Goal: Information Seeking & Learning: Learn about a topic

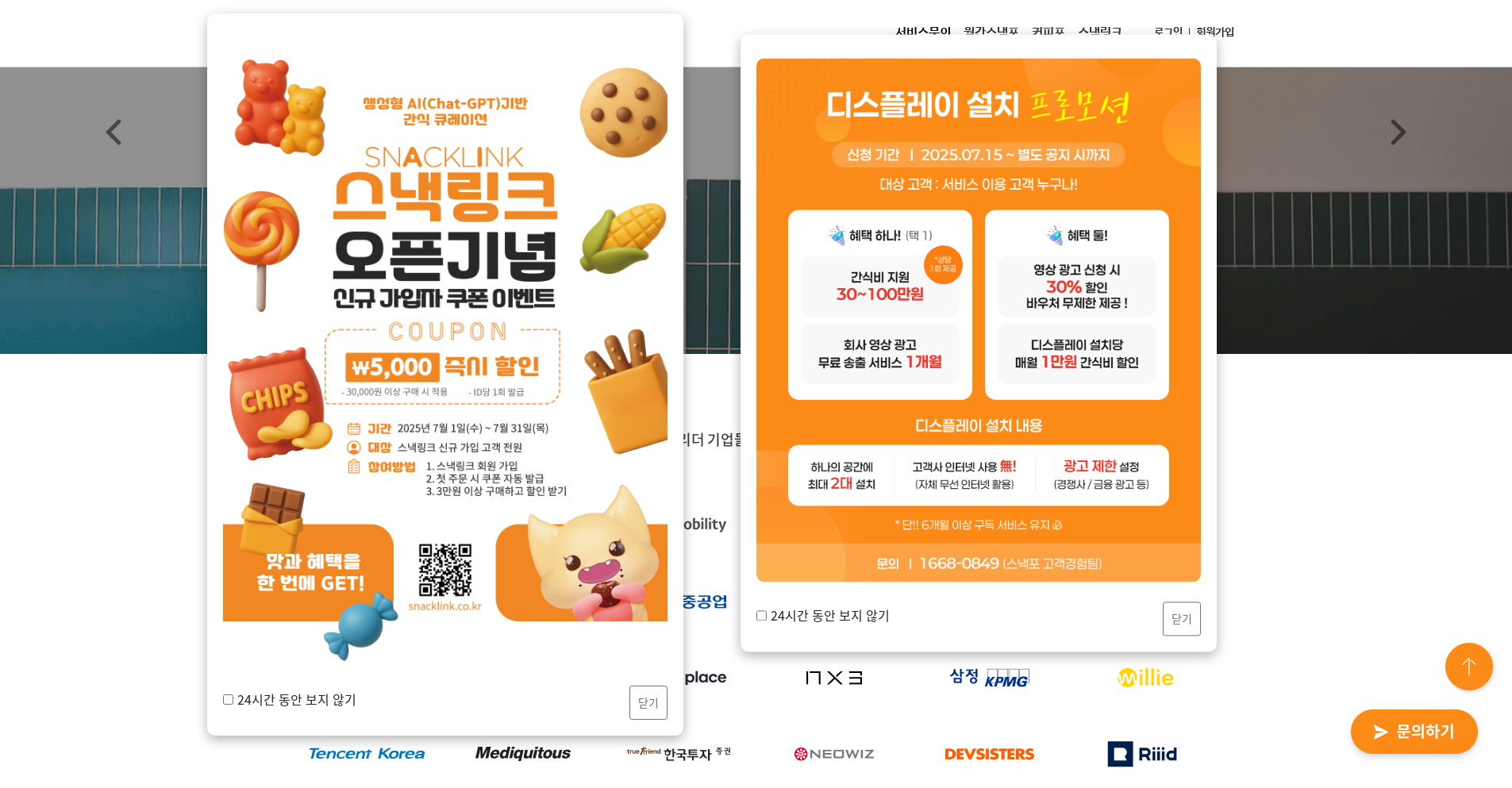
scroll to position [238, 0]
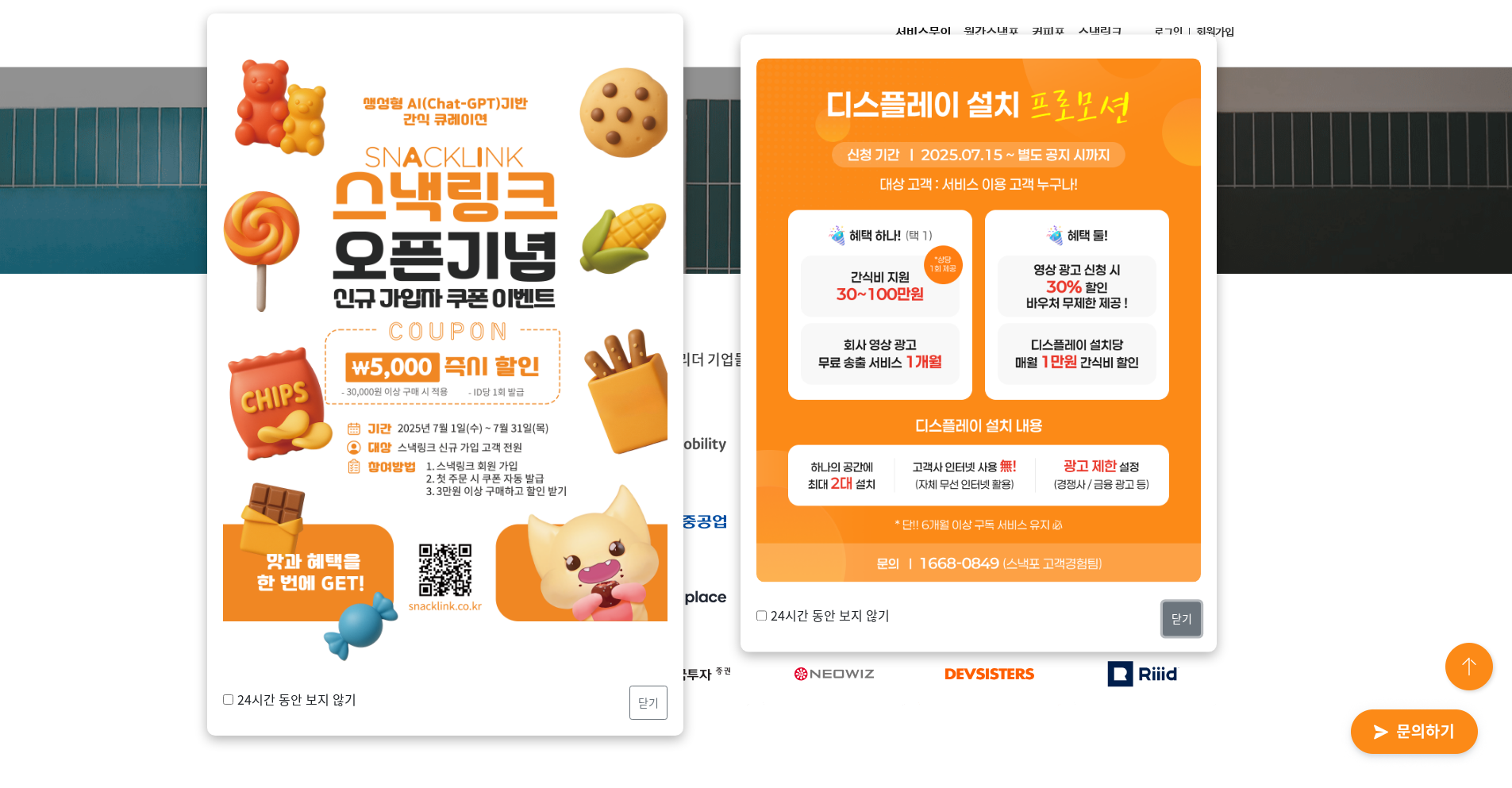
click at [1191, 623] on button "닫기" at bounding box center [1182, 619] width 38 height 34
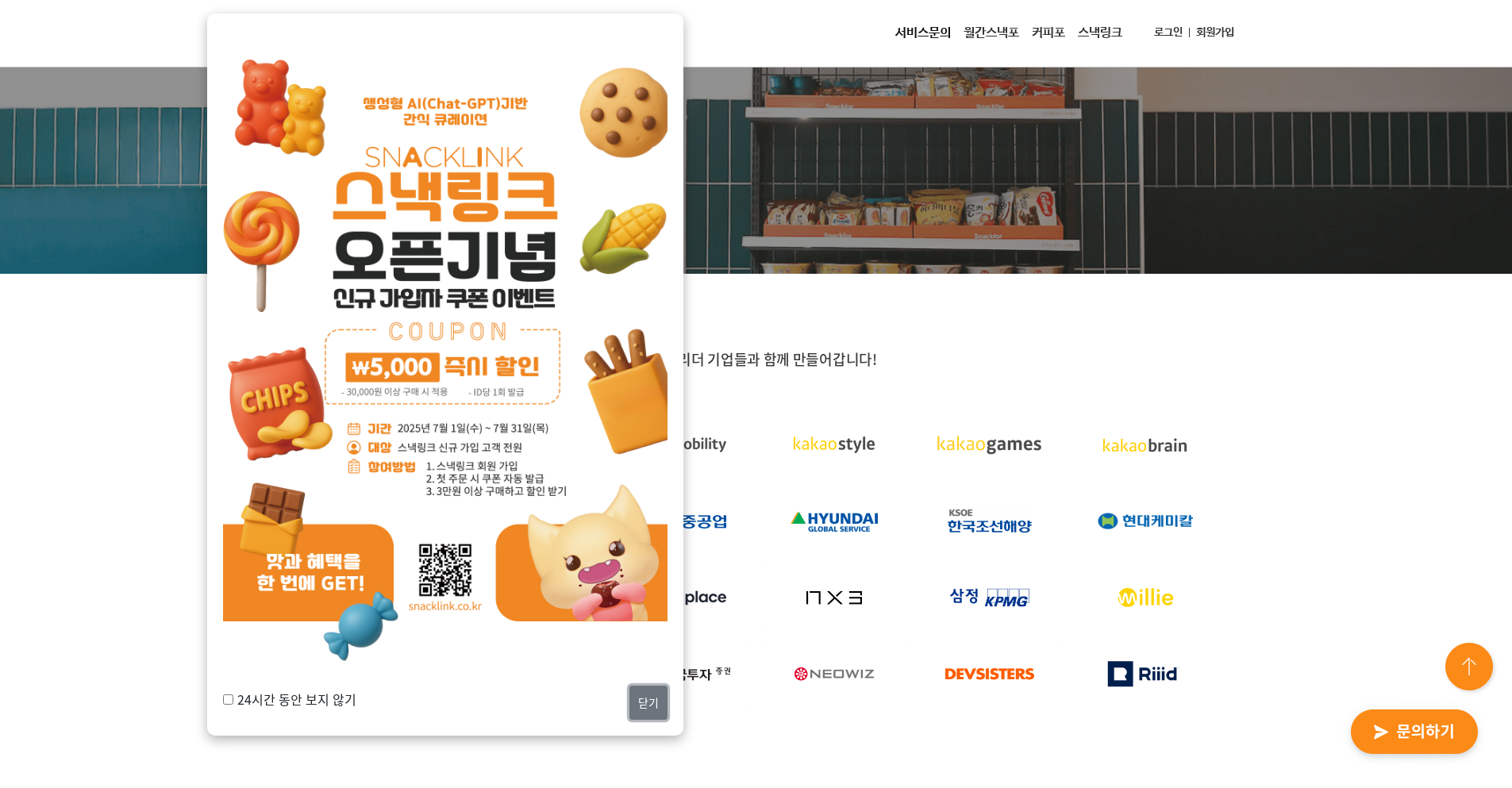
click at [655, 697] on button "닫기" at bounding box center [649, 703] width 38 height 34
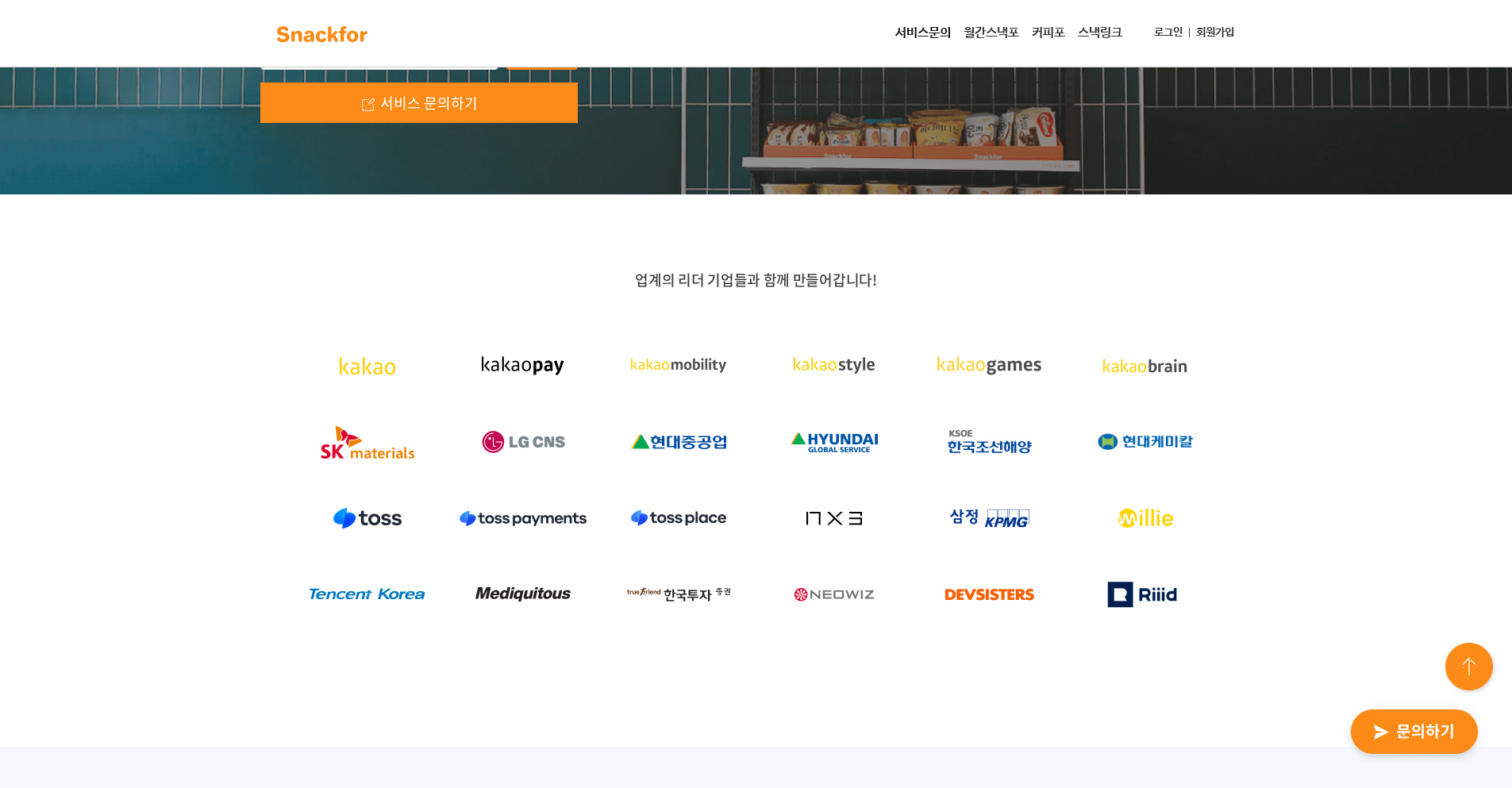
scroll to position [0, 0]
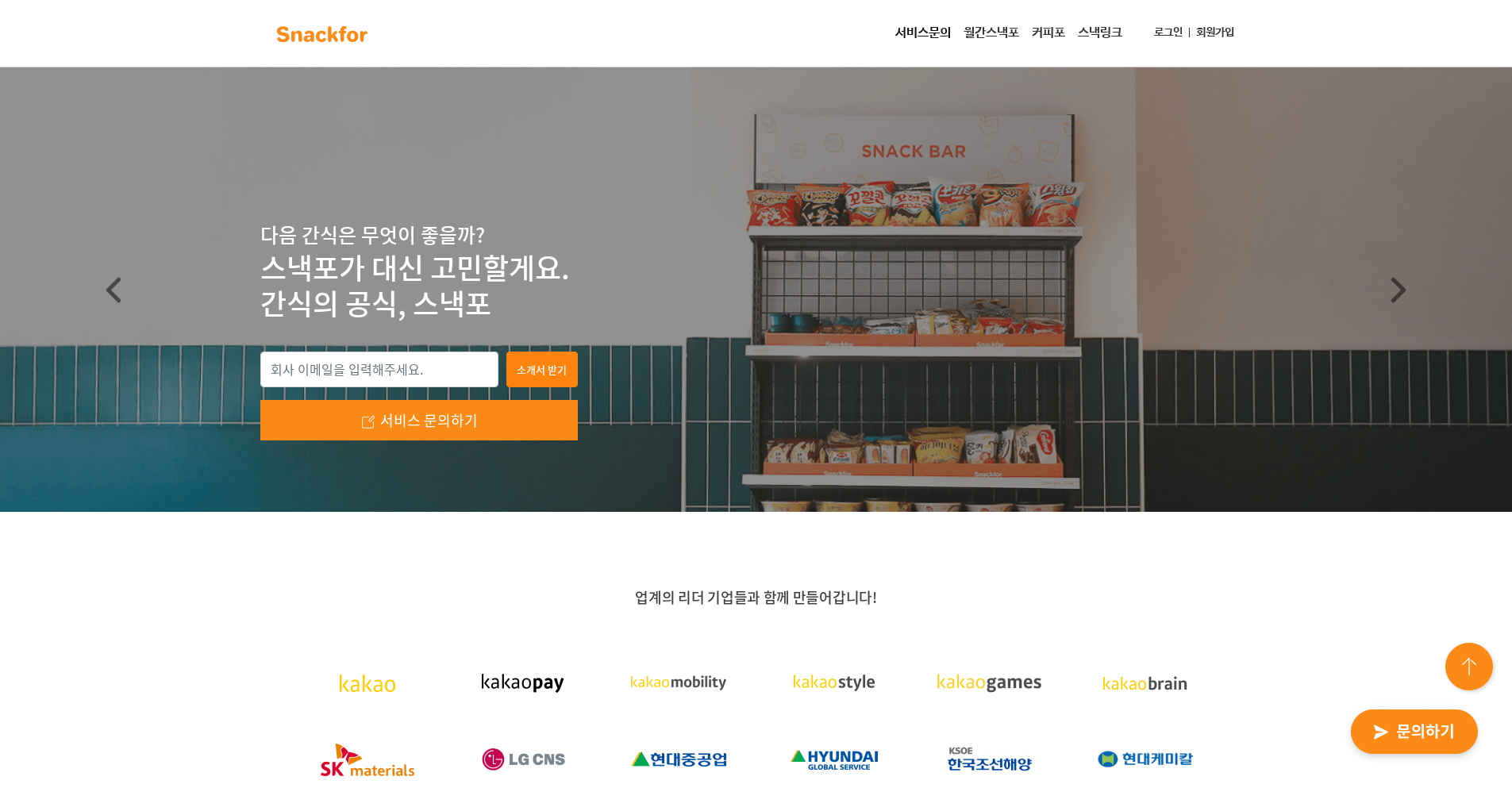
click at [991, 37] on link "월간스낵포" at bounding box center [991, 33] width 68 height 31
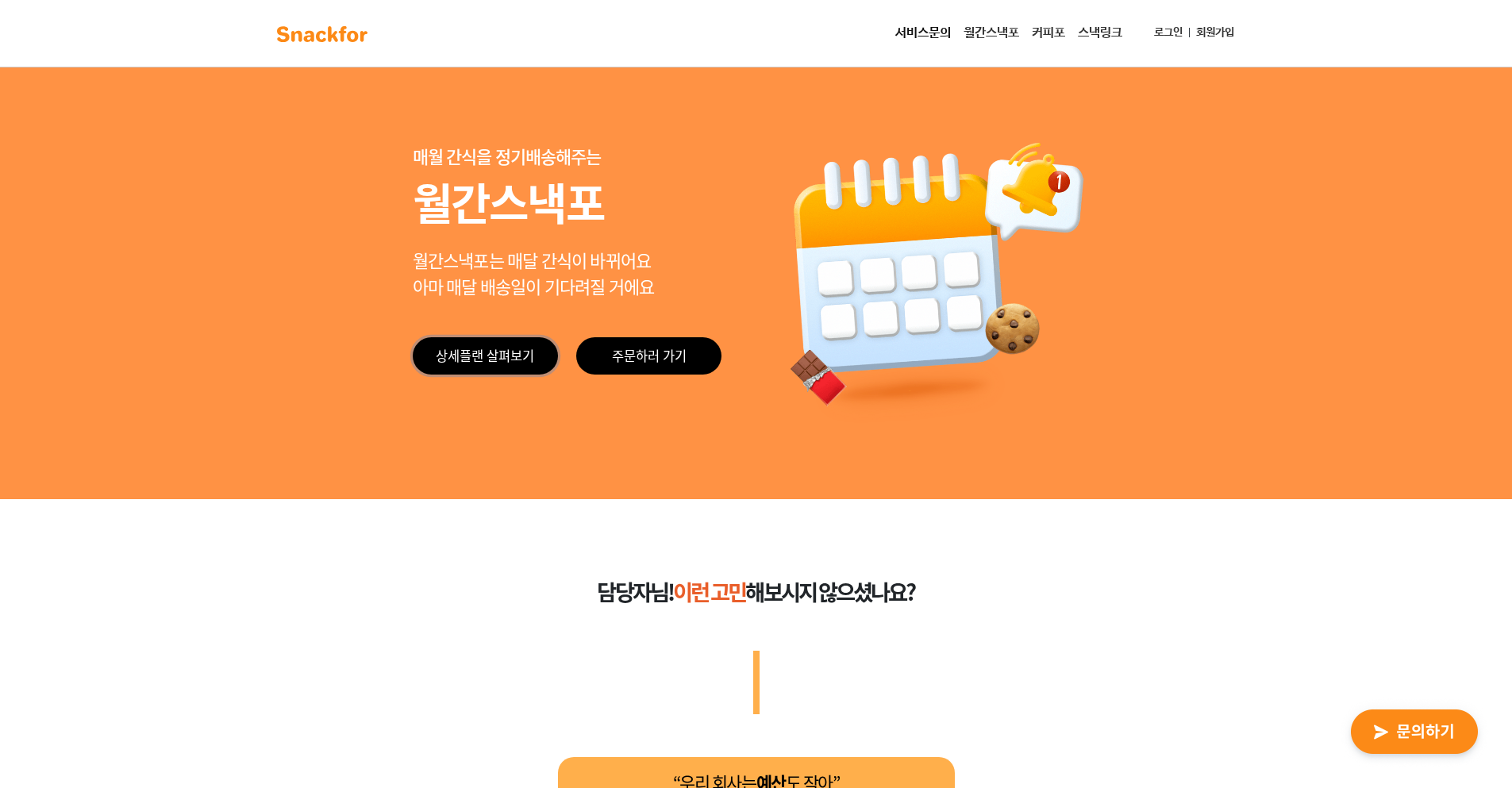
click at [526, 353] on link "상세플랜 살펴보기" at bounding box center [485, 356] width 145 height 38
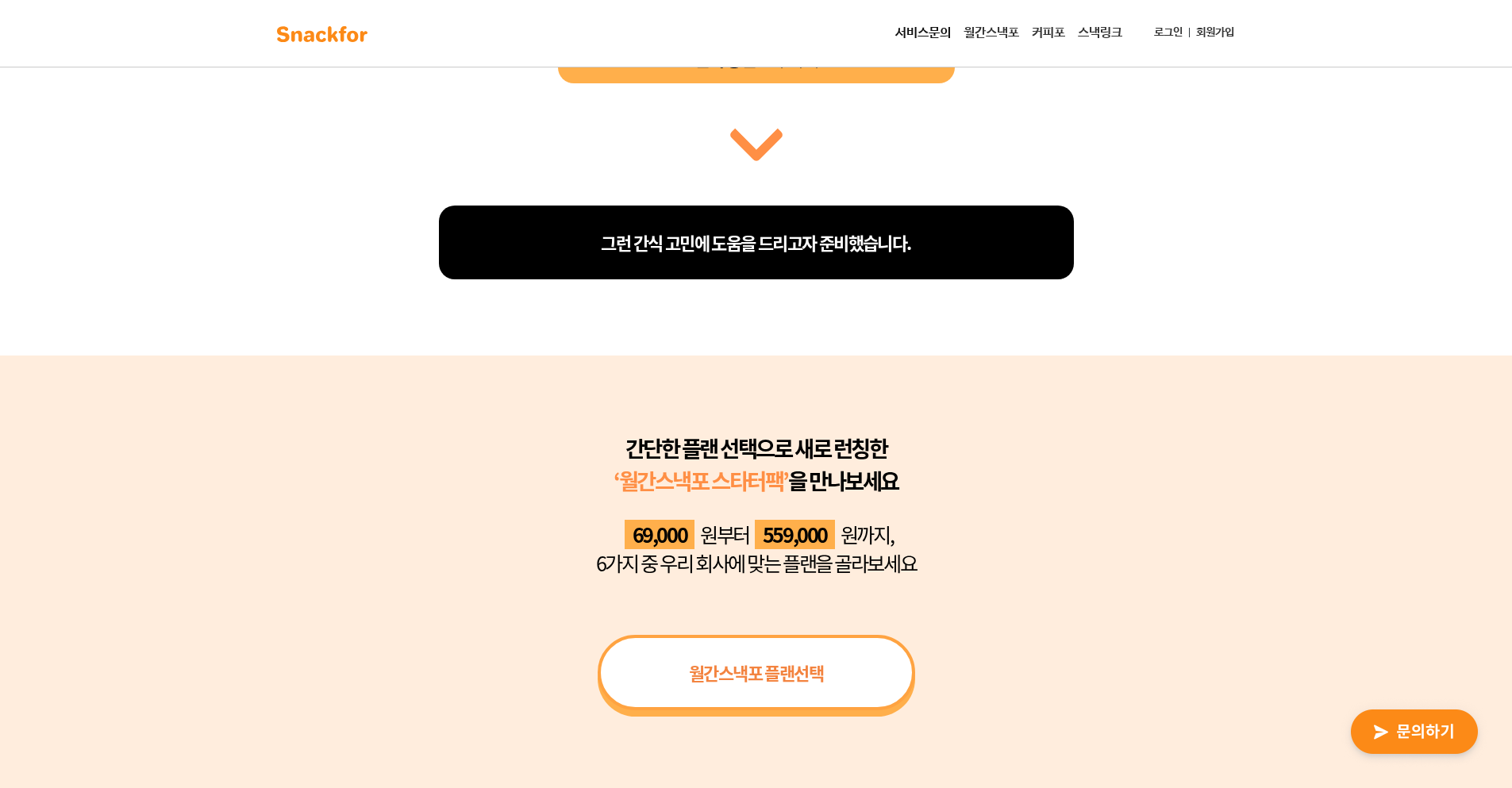
scroll to position [257, 0]
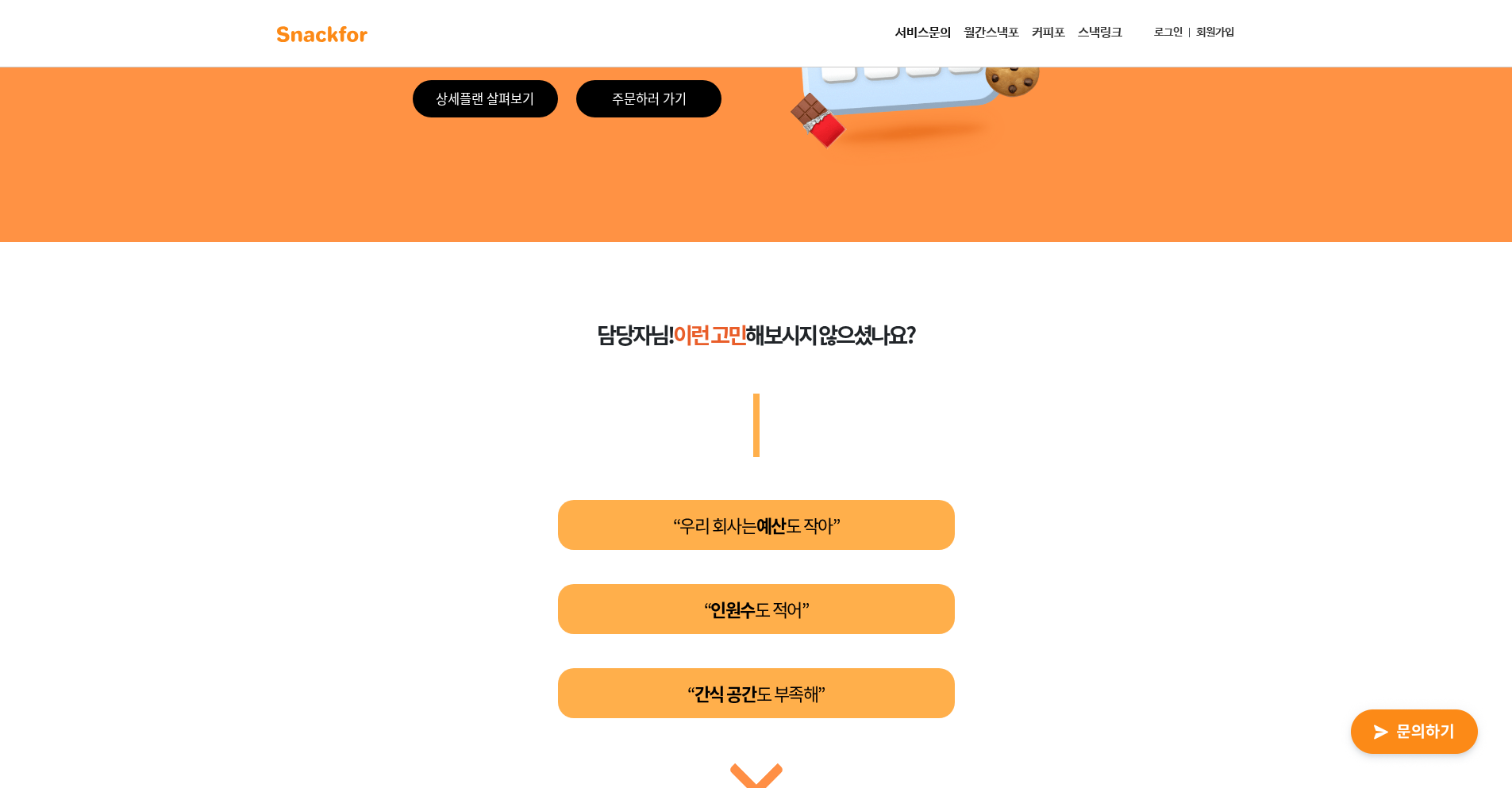
click at [1100, 38] on link "스낵링크" at bounding box center [1100, 33] width 57 height 31
